Goal: Task Accomplishment & Management: Use online tool/utility

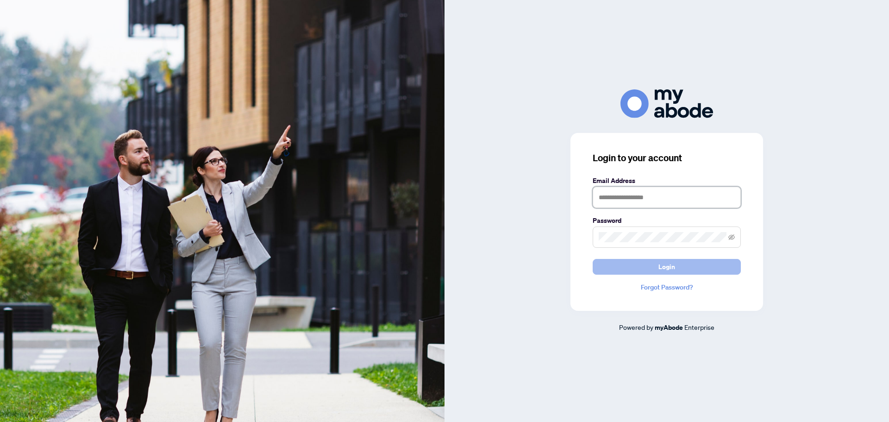
type input "**********"
click at [605, 262] on button "Login" at bounding box center [667, 267] width 148 height 16
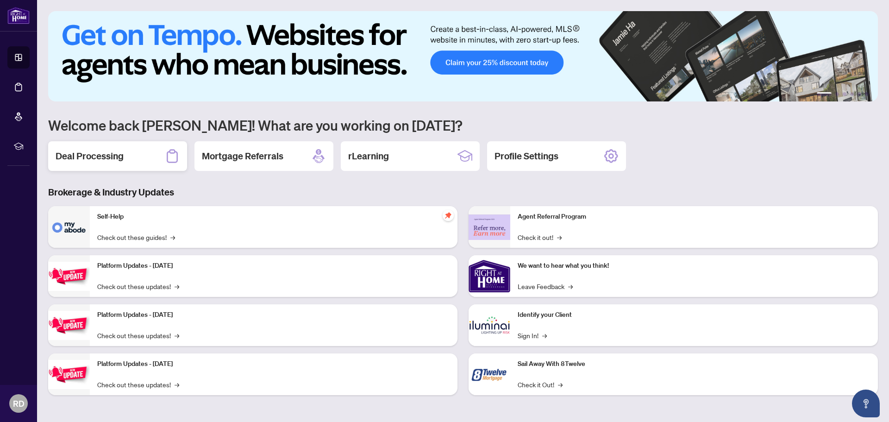
click at [151, 157] on div "Deal Processing" at bounding box center [117, 156] width 139 height 30
